Goal: Task Accomplishment & Management: Manage account settings

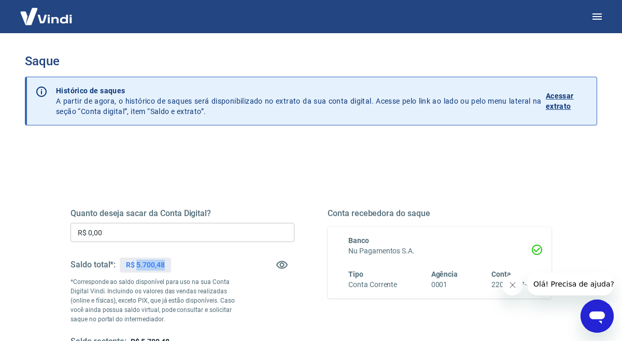
drag, startPoint x: 137, startPoint y: 265, endPoint x: 188, endPoint y: 267, distance: 51.3
click at [188, 267] on div "Saldo total*: R$ 5.700,48" at bounding box center [182, 264] width 224 height 25
copy p "5.700,48"
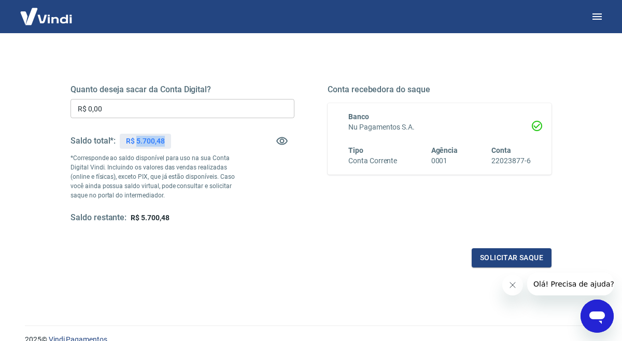
scroll to position [134, 0]
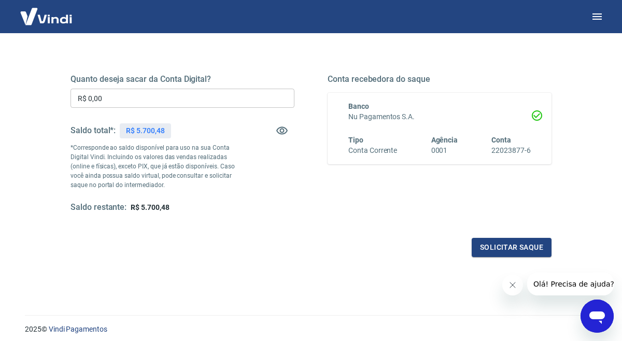
click at [139, 111] on div "Quanto deseja sacar da Conta Digital? R$ 0,00 ​ Saldo total*: R$ 5.700,48 *Corr…" at bounding box center [182, 143] width 224 height 139
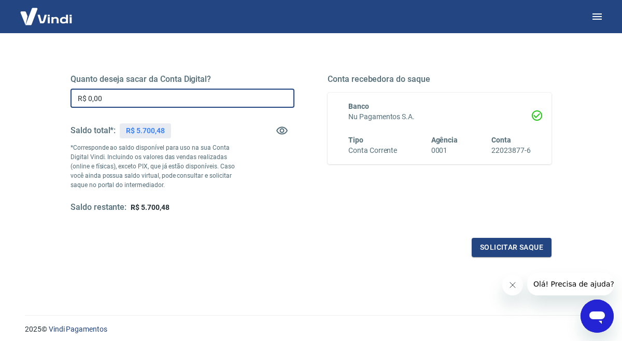
click at [138, 97] on input "R$ 0,00" at bounding box center [182, 98] width 224 height 19
paste input "text"
type input "R$ 5.700,48"
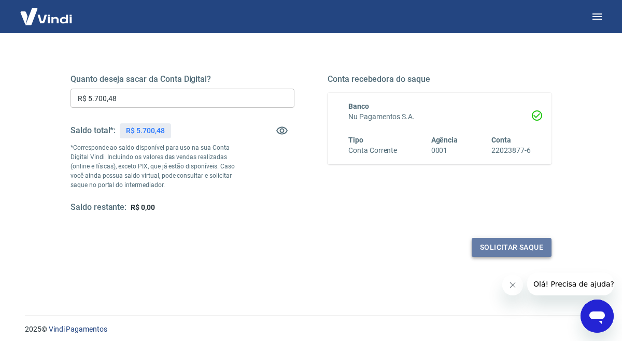
click at [508, 243] on button "Solicitar saque" at bounding box center [512, 247] width 80 height 19
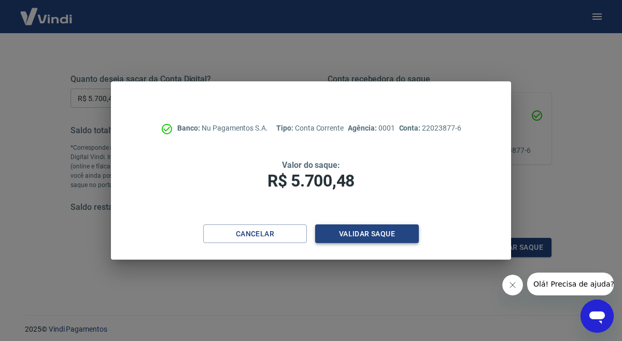
click at [356, 238] on button "Validar saque" at bounding box center [367, 233] width 104 height 19
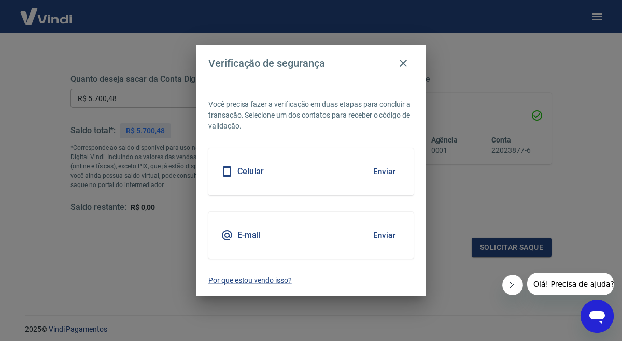
click at [389, 171] on button "Enviar" at bounding box center [384, 172] width 34 height 22
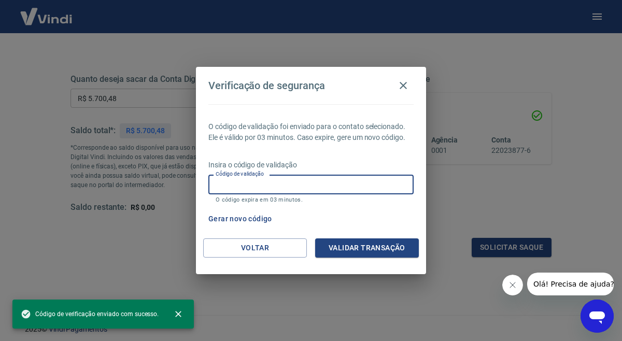
click at [266, 187] on input "Código de validação" at bounding box center [310, 184] width 205 height 19
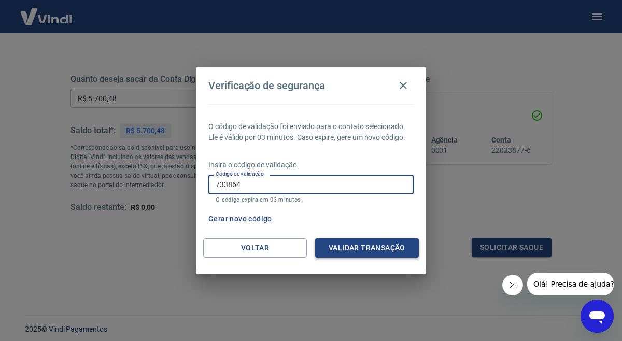
type input "733864"
click at [353, 248] on button "Validar transação" at bounding box center [367, 247] width 104 height 19
